Goal: Find specific page/section: Find specific page/section

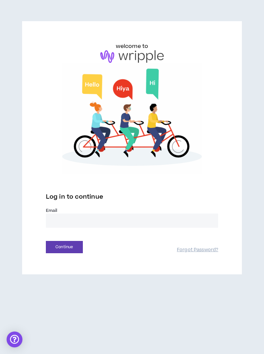
type input "**********"
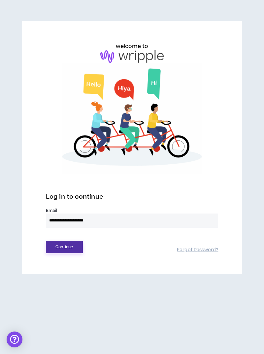
click at [62, 242] on button "Continue" at bounding box center [64, 247] width 37 height 12
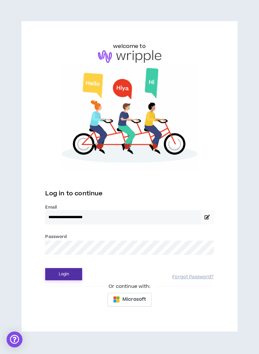
click at [65, 268] on button "Login" at bounding box center [63, 274] width 37 height 12
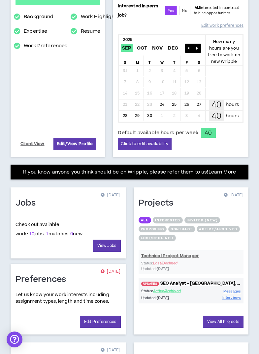
scroll to position [231, 0]
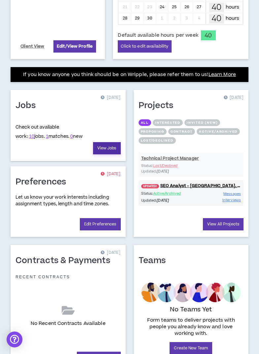
click at [101, 144] on link "View Jobs" at bounding box center [107, 148] width 28 height 12
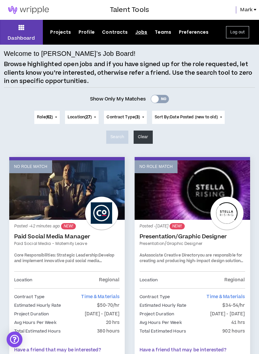
click at [164, 99] on div "Yes No" at bounding box center [160, 99] width 18 height 8
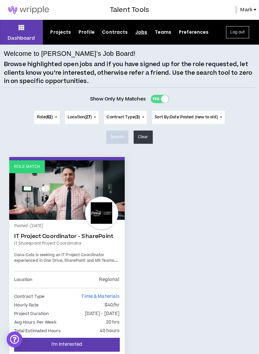
click at [161, 101] on div "Yes No" at bounding box center [160, 99] width 18 height 8
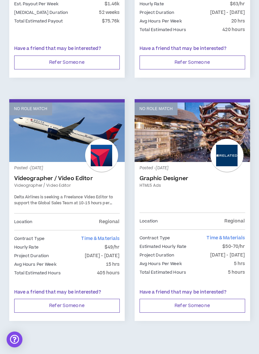
scroll to position [1033, 0]
